Goal: Find specific page/section: Find specific page/section

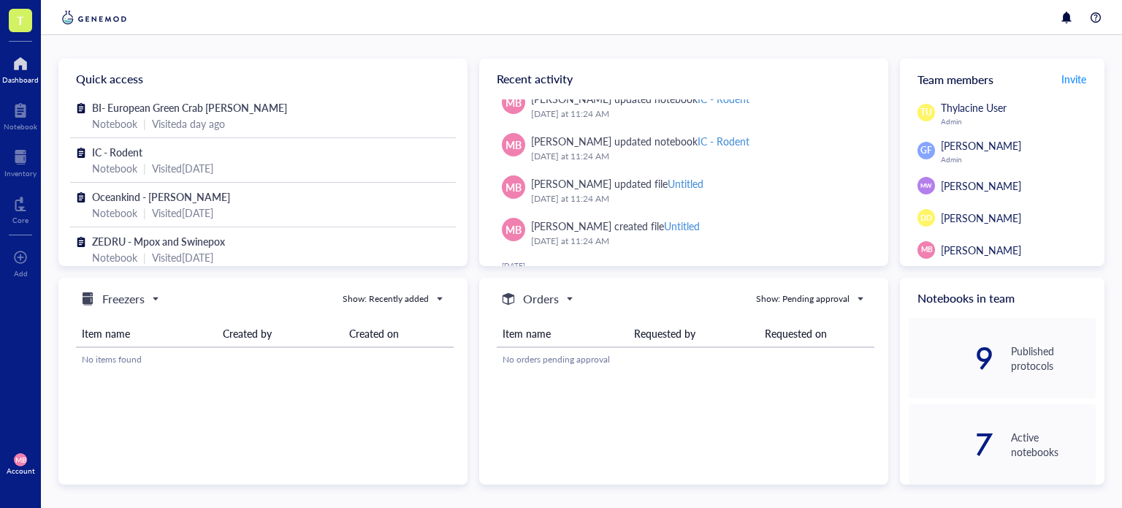
scroll to position [146, 0]
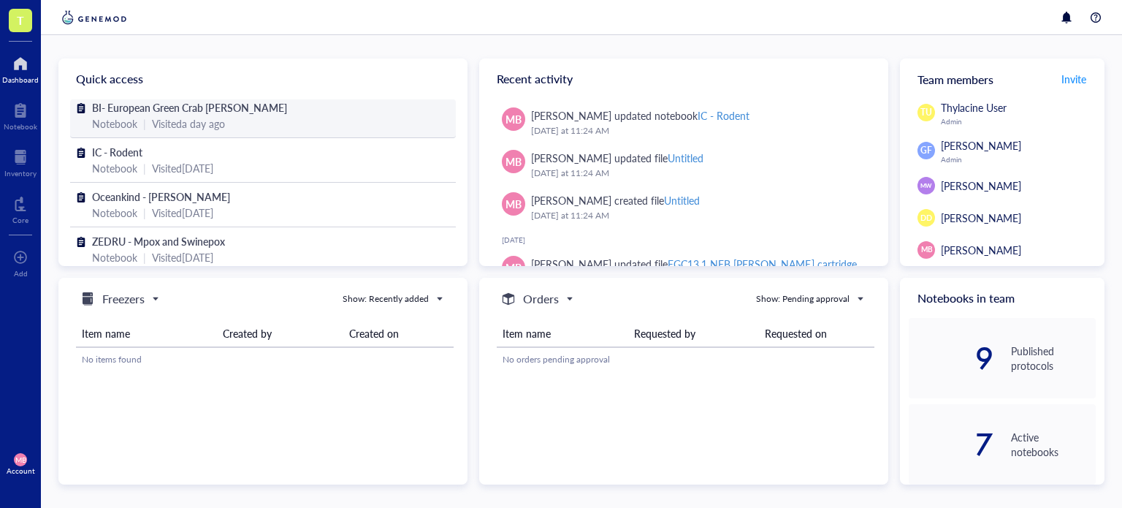
click at [172, 110] on span "BI- European Green Crab [PERSON_NAME]" at bounding box center [189, 107] width 195 height 15
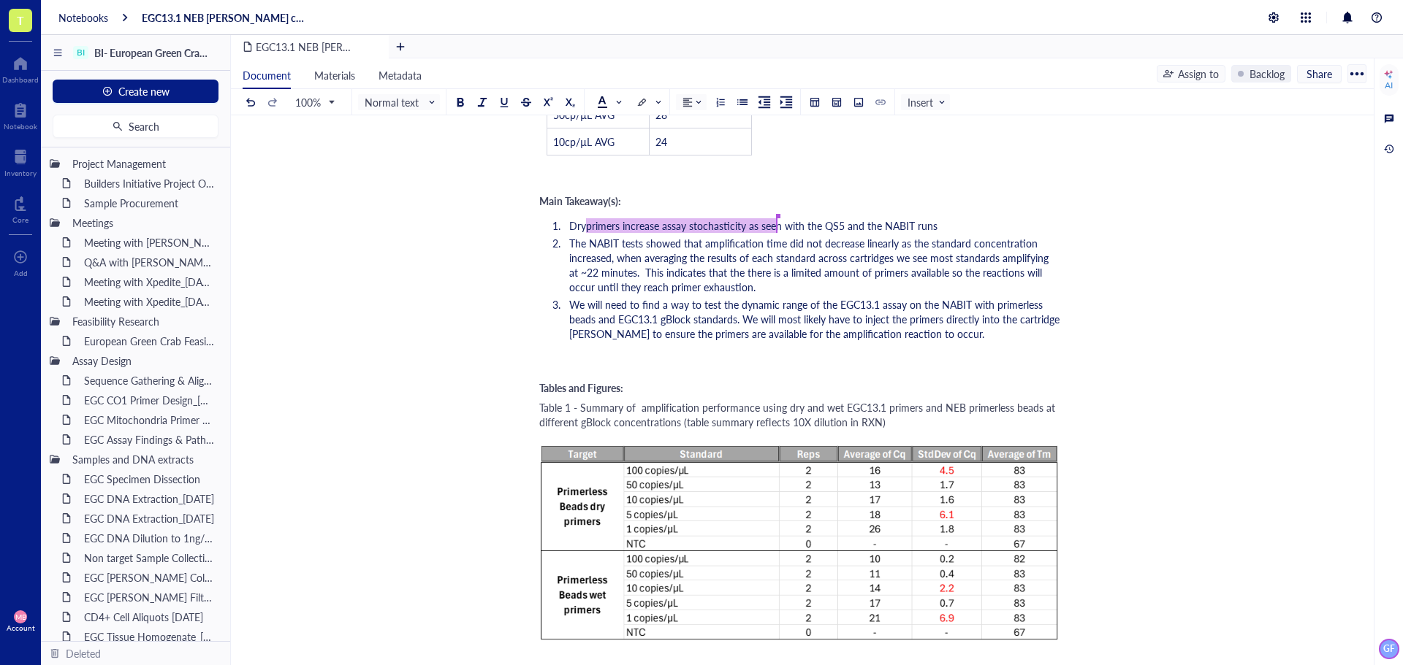
scroll to position [2327, 0]
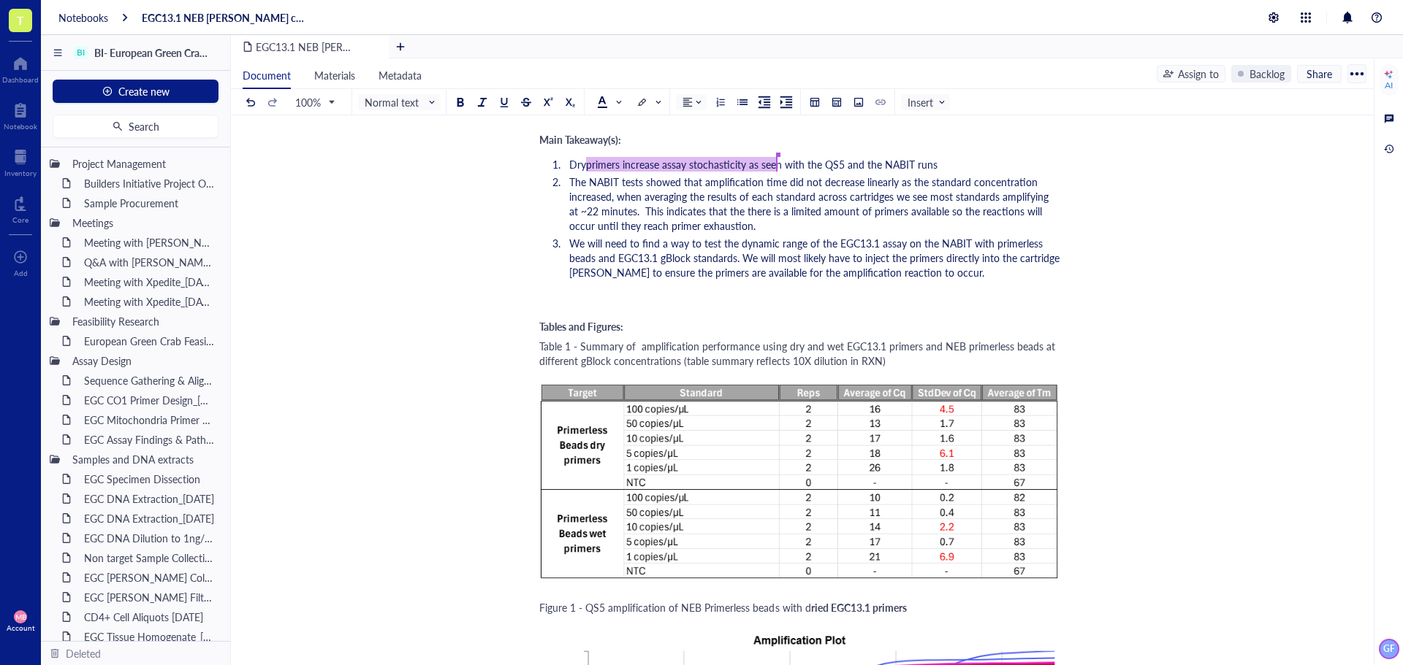
click at [760, 236] on span "We will need to find a way to test the dynamic range of the EGC13.1 assay on th…" at bounding box center [815, 258] width 493 height 44
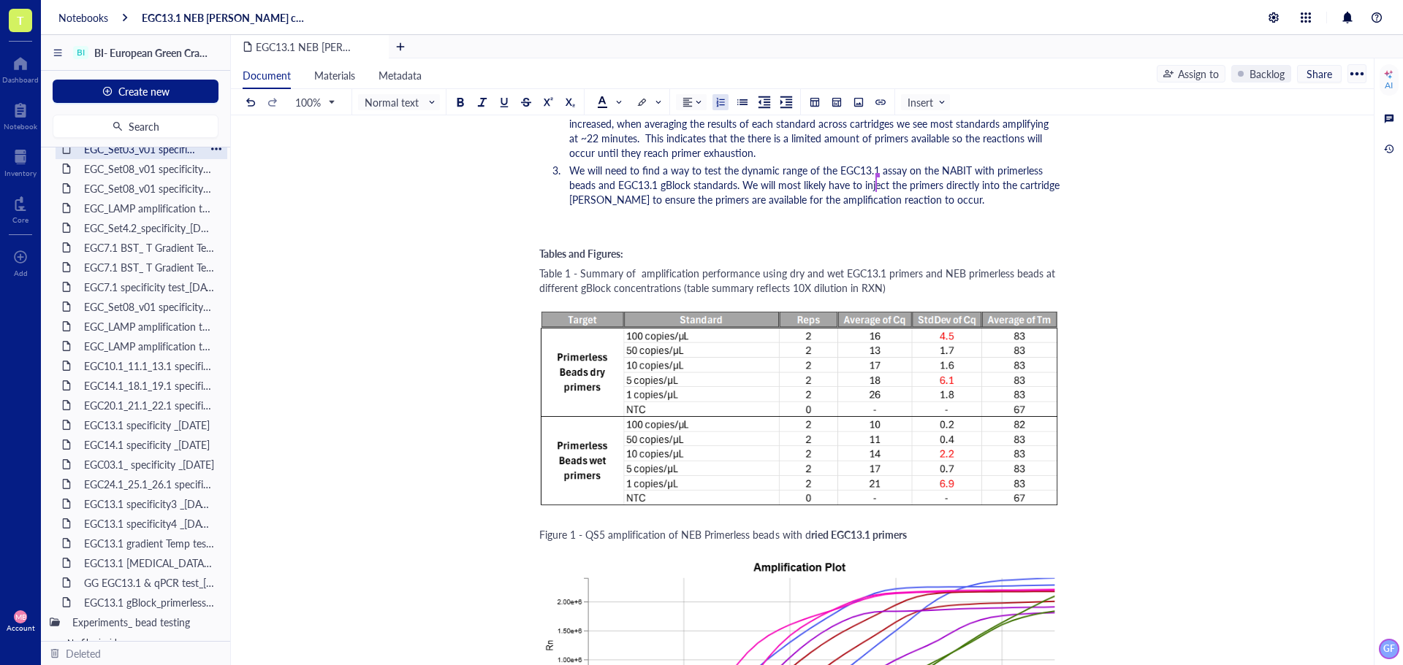
scroll to position [1214, 0]
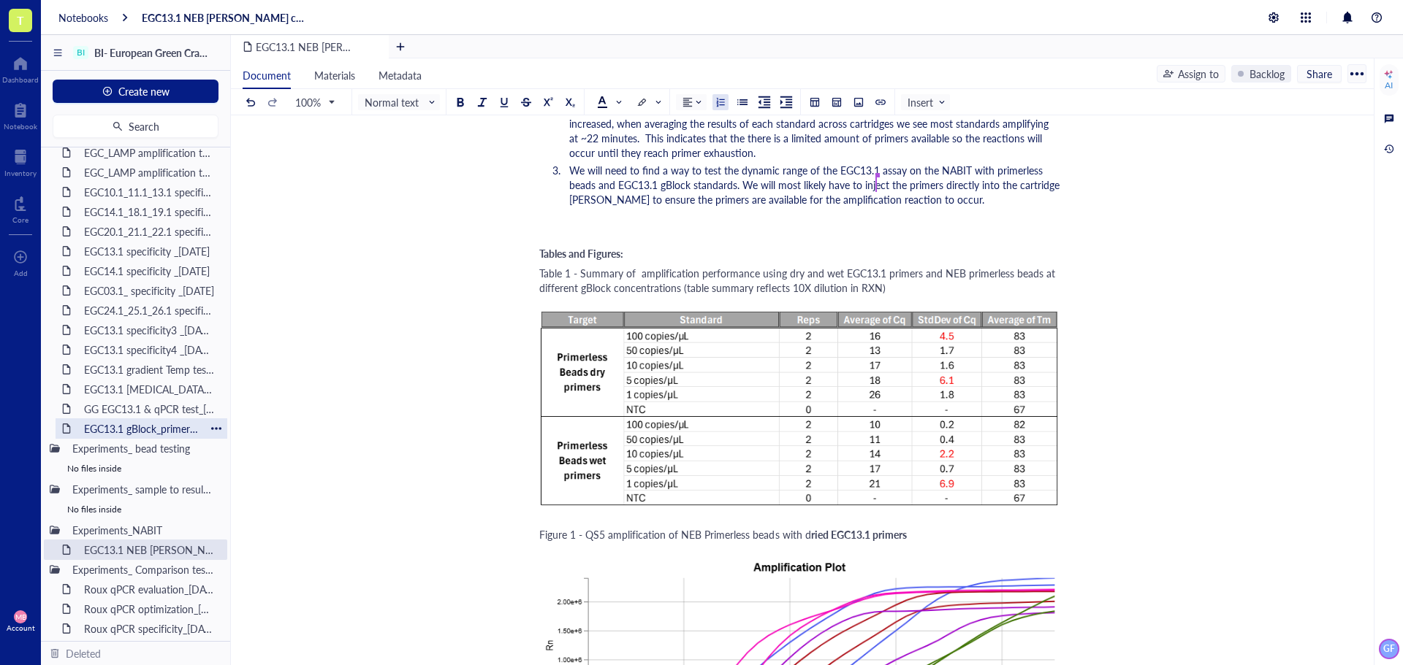
click at [115, 422] on div "EGC13.1 gBlock_primerless beads test_[DATE]" at bounding box center [141, 429] width 128 height 20
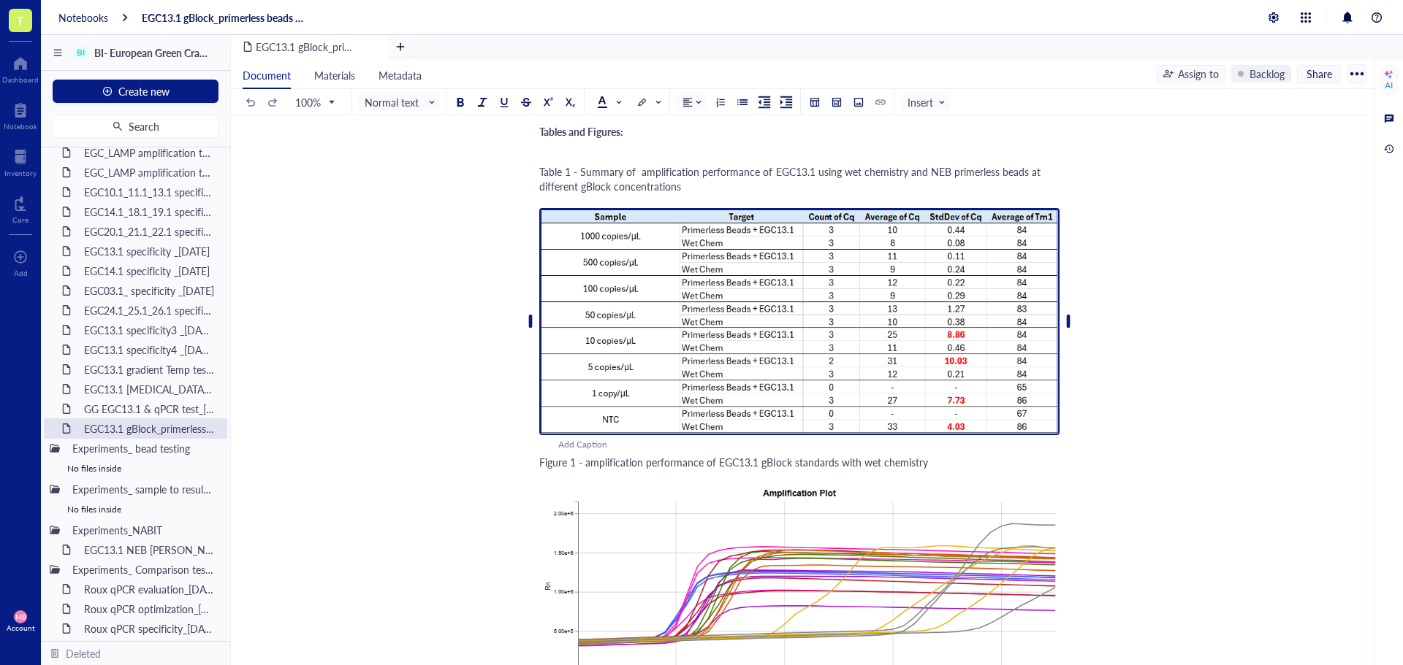
scroll to position [2045, 0]
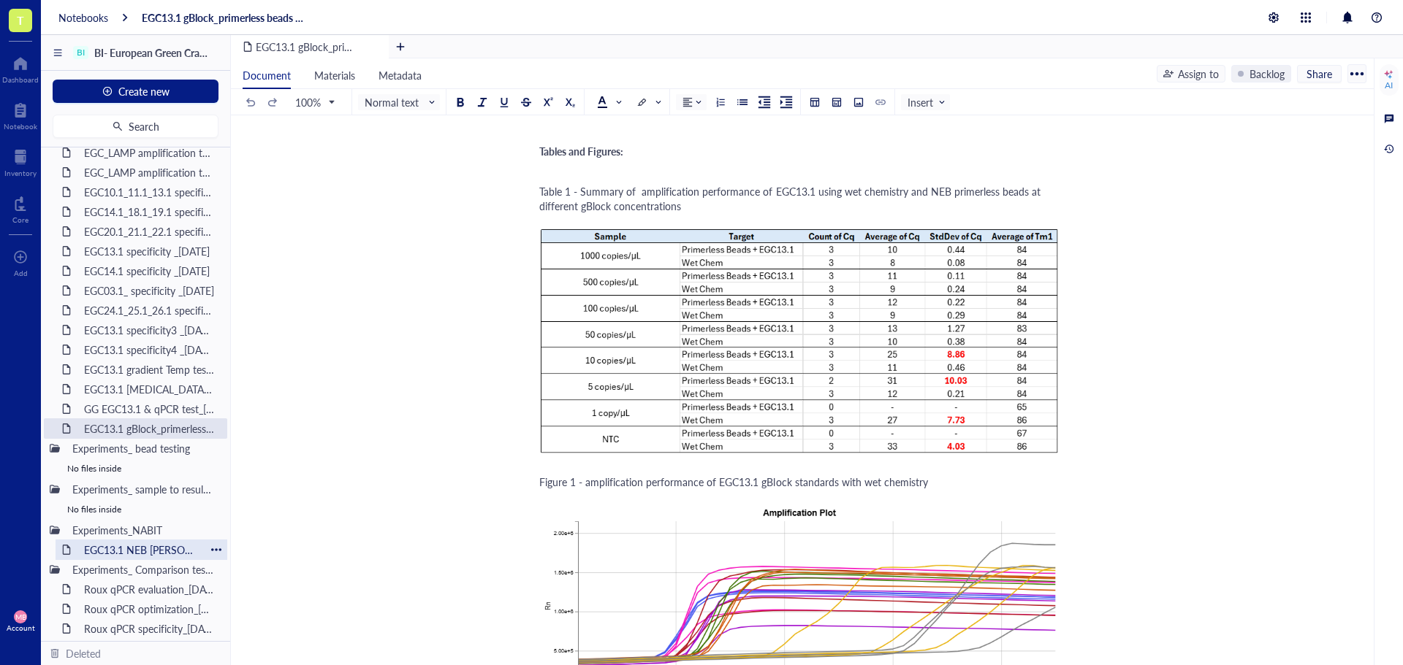
click at [125, 507] on div "EGC13.1 NEB [PERSON_NAME] cartridge test_[DATE]" at bounding box center [141, 550] width 128 height 20
